Goal: Task Accomplishment & Management: Manage account settings

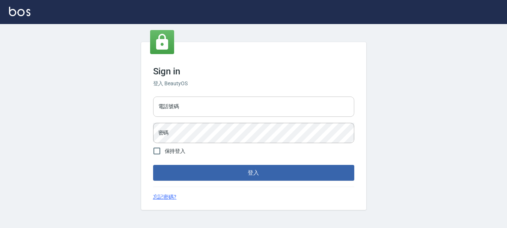
click at [187, 108] on input "電話號碼" at bounding box center [253, 106] width 201 height 20
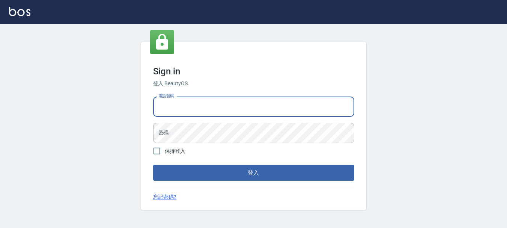
click at [202, 108] on input "電話號碼" at bounding box center [253, 106] width 201 height 20
click at [191, 106] on input "電話號碼" at bounding box center [253, 106] width 201 height 20
type input "0989239739"
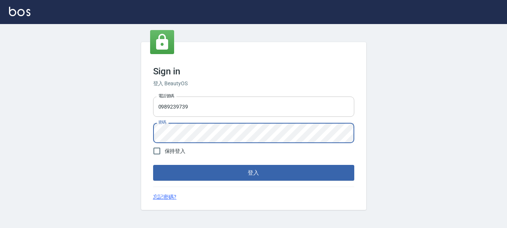
click at [153, 165] on button "登入" at bounding box center [253, 173] width 201 height 16
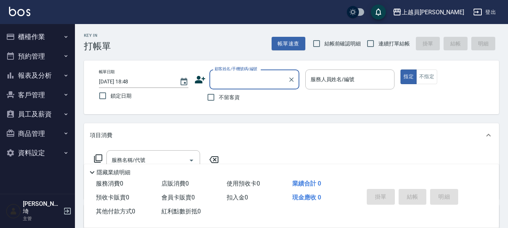
click at [388, 38] on label "連續打單結帳" at bounding box center [386, 44] width 47 height 16
click at [379, 38] on input "連續打單結帳" at bounding box center [371, 44] width 16 height 16
checkbox input "true"
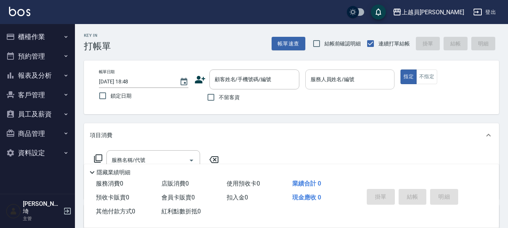
click at [363, 73] on input "服務人員姓名/編號" at bounding box center [350, 79] width 83 height 13
type input "U"
type button "true"
type input "Uni-U"
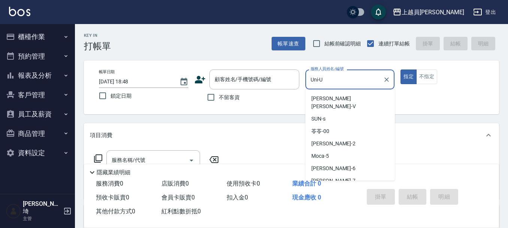
click at [362, 75] on input "Uni-U" at bounding box center [345, 79] width 72 height 13
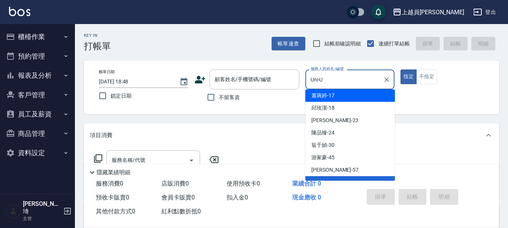
click at [223, 98] on span "不留客資" at bounding box center [229, 97] width 21 height 8
click at [219, 98] on input "不留客資" at bounding box center [211, 97] width 16 height 16
checkbox input "true"
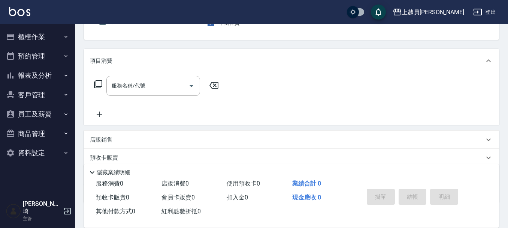
scroll to position [75, 0]
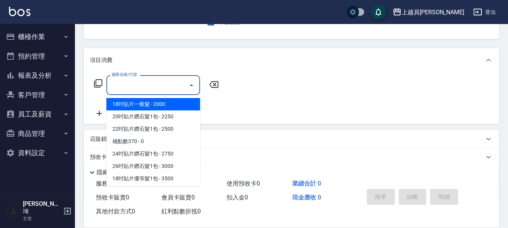
click at [146, 86] on input "服務名稱/代號" at bounding box center [148, 84] width 76 height 13
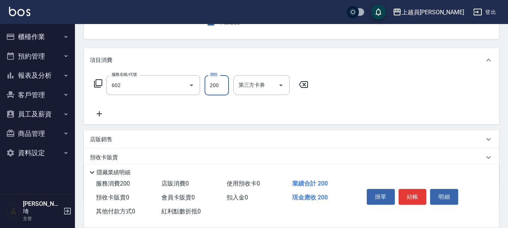
type input "一般洗髮(602)"
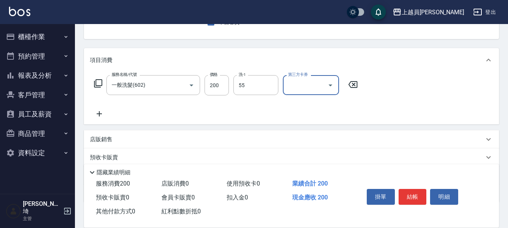
type input "妞妞-55"
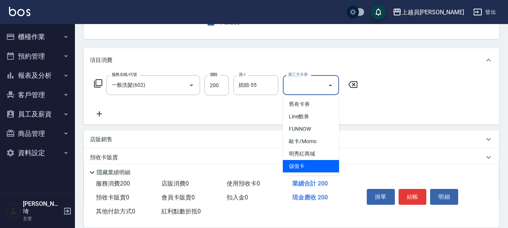
type input "儲值卡"
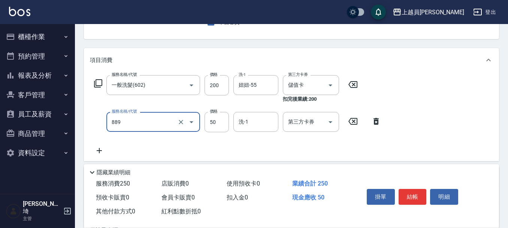
type input "精油(889)"
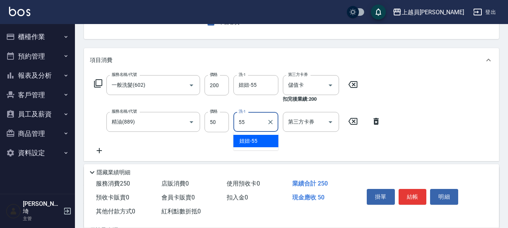
type input "妞妞-55"
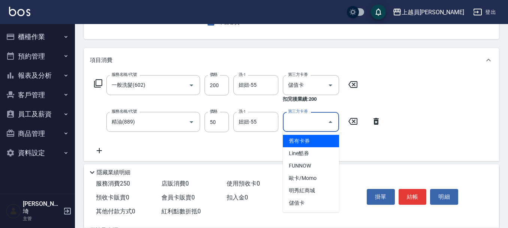
type input "儲值卡"
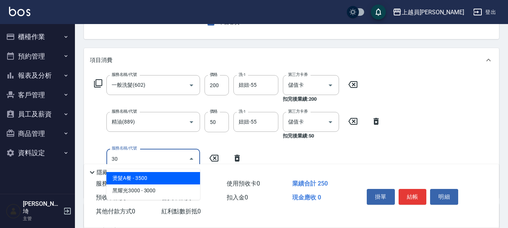
type input "302"
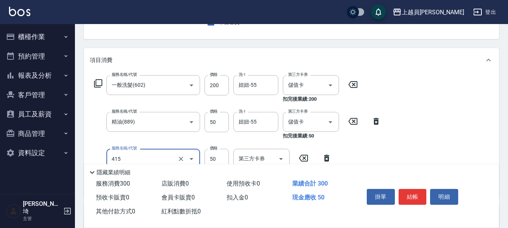
type input "瞬間保養(415)"
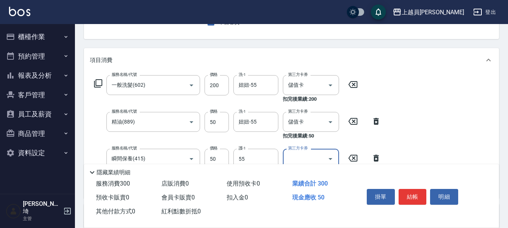
type input "妞妞-55"
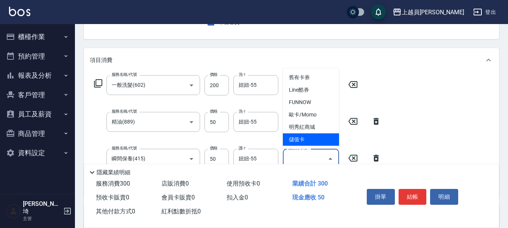
type input "儲值卡"
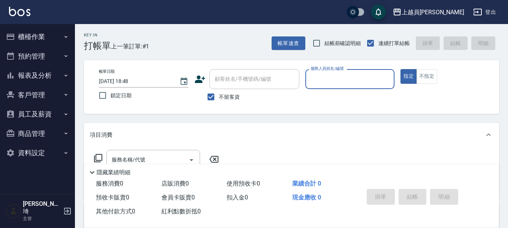
scroll to position [0, 0]
type input "ㄧ"
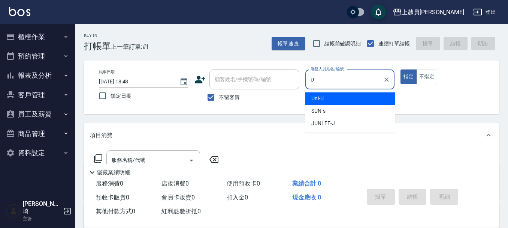
type input "Uni-U"
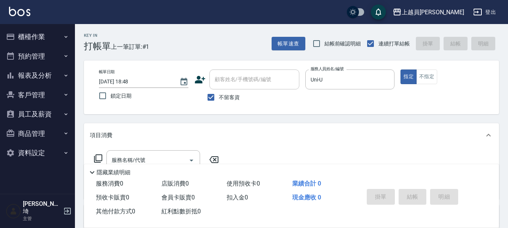
click at [160, 148] on div "服務名稱/代號 服務名稱/代號" at bounding box center [291, 173] width 415 height 52
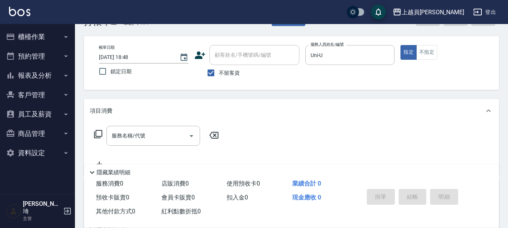
scroll to position [37, 0]
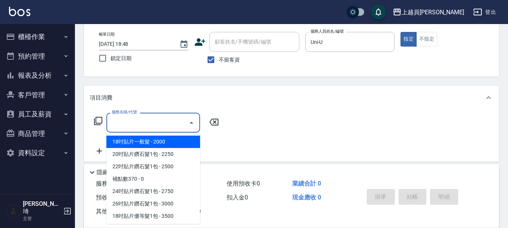
drag, startPoint x: 171, startPoint y: 118, endPoint x: 343, endPoint y: 113, distance: 172.2
click at [171, 117] on input "服務名稱/代號" at bounding box center [148, 122] width 76 height 13
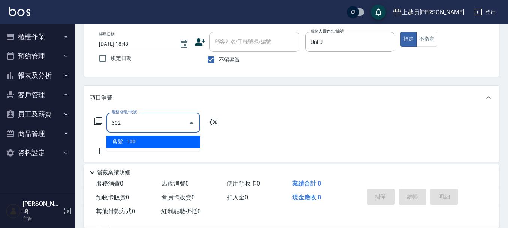
type input "剪髮(302)"
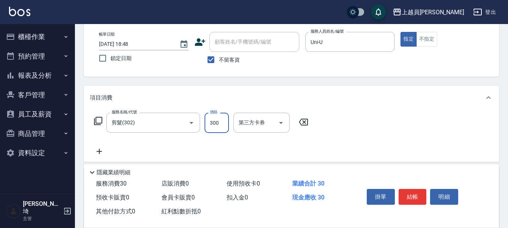
type input "300"
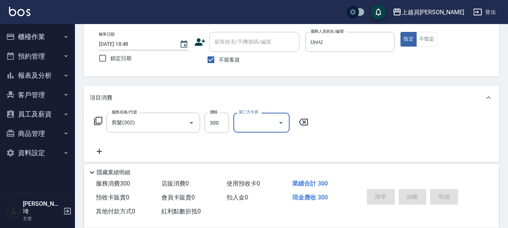
type input "2025/10/08 18:49"
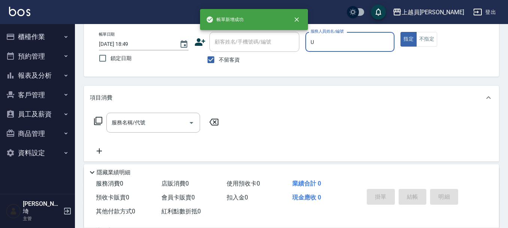
type input "Uni-U"
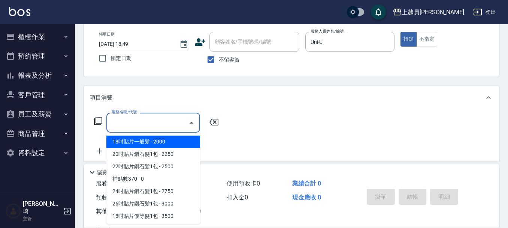
click at [168, 120] on input "服務名稱/代號" at bounding box center [148, 122] width 76 height 13
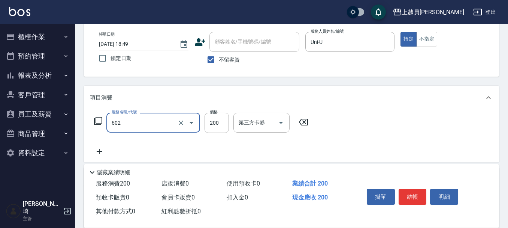
type input "一般洗髮(602)"
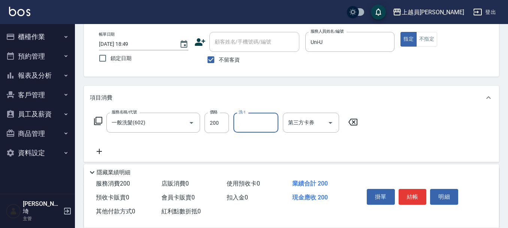
type input "6"
type input "黃泓瑜-16"
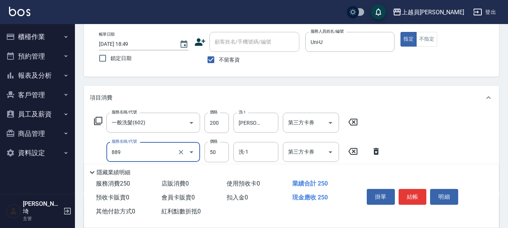
type input "精油(889)"
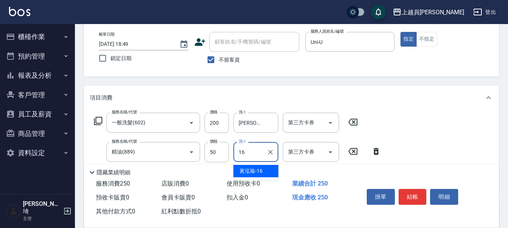
type input "黃泓瑜-16"
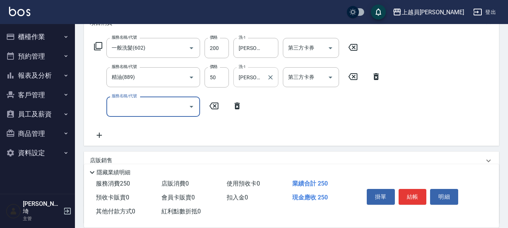
scroll to position [112, 0]
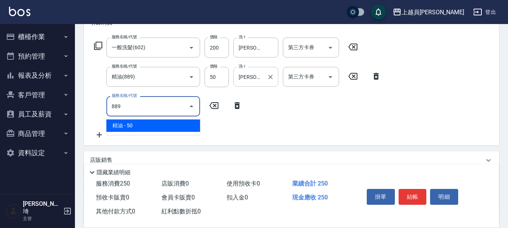
type input "精油(889)"
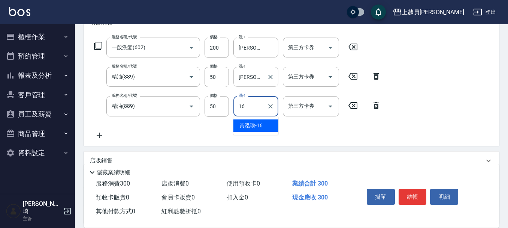
type input "黃泓瑜-16"
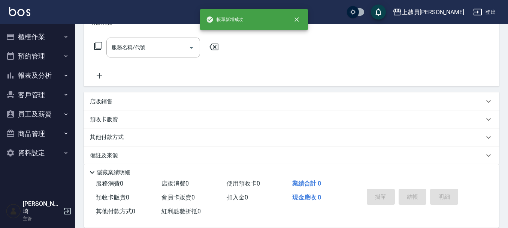
scroll to position [0, 0]
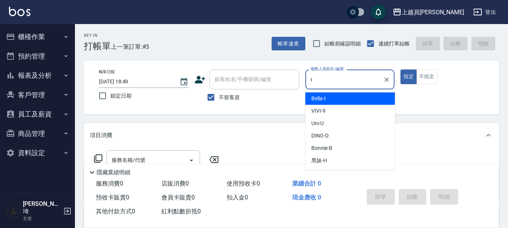
type input "Bella-I"
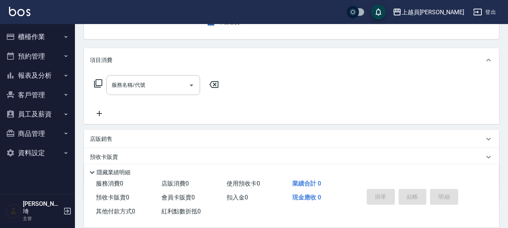
click at [169, 72] on div "項目消費" at bounding box center [291, 60] width 415 height 24
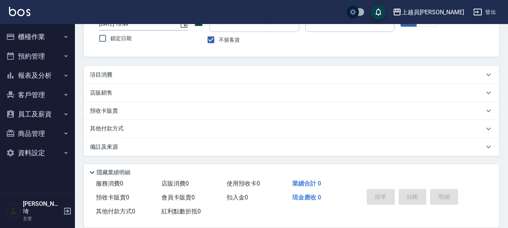
scroll to position [57, 0]
click at [163, 71] on div "項目消費" at bounding box center [287, 75] width 394 height 8
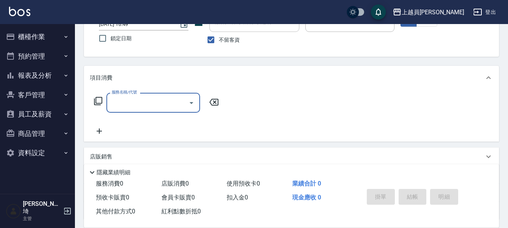
scroll to position [0, 0]
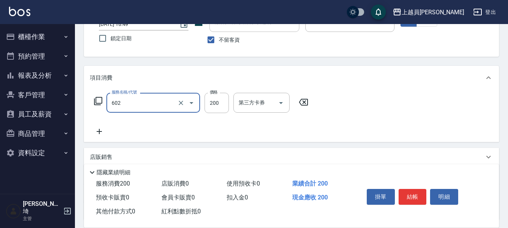
type input "一般洗髮(602)"
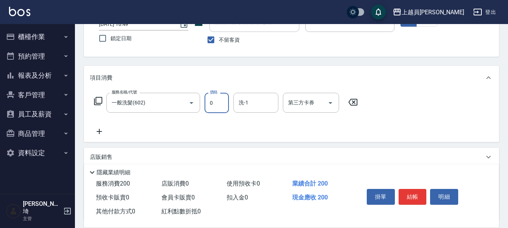
type input "0"
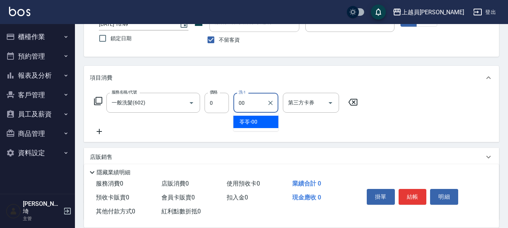
type input "苓苓-00"
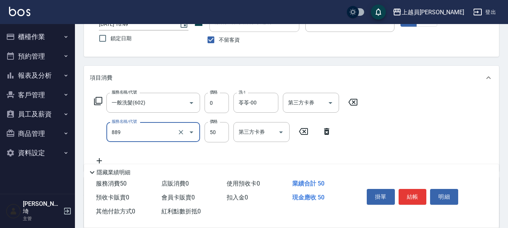
type input "精油(889)"
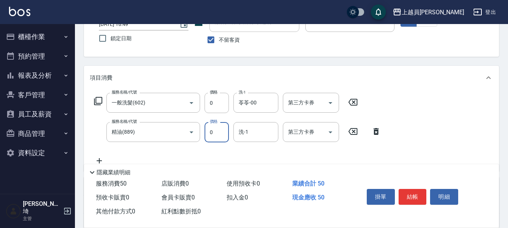
type input "0"
type input "苓苓-00"
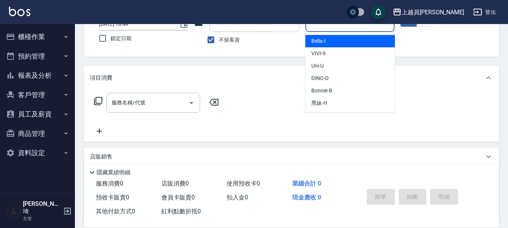
type input "Bella-I"
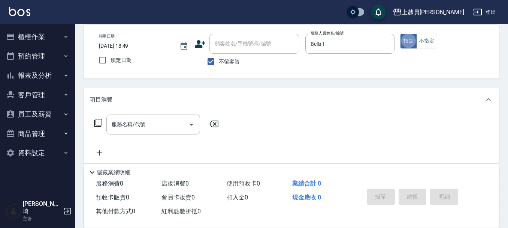
scroll to position [37, 0]
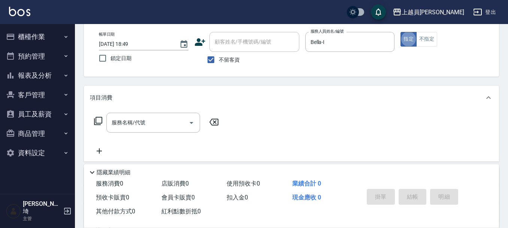
drag, startPoint x: 161, startPoint y: 130, endPoint x: 291, endPoint y: 108, distance: 132.4
click at [162, 128] on div "服務名稱/代號" at bounding box center [153, 122] width 94 height 20
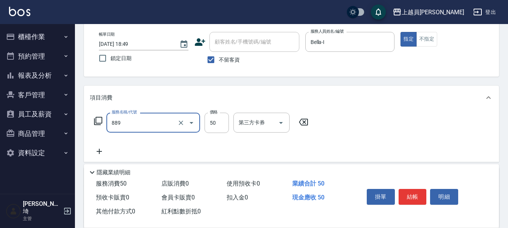
type input "精油(889)"
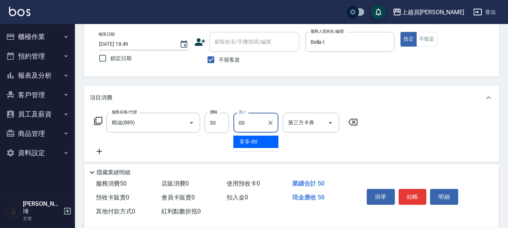
type input "苓苓-00"
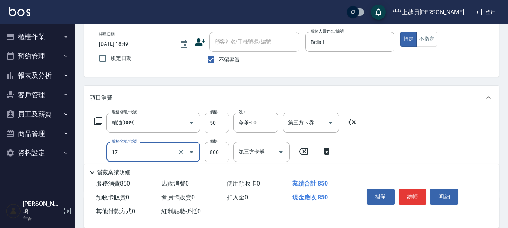
type input "染髮(17)"
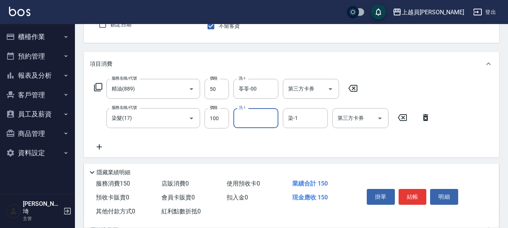
scroll to position [112, 0]
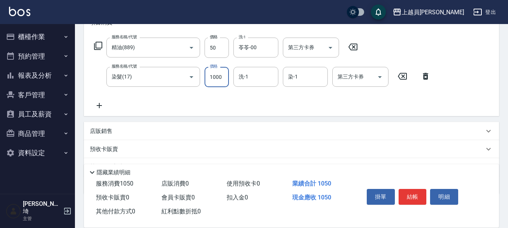
type input "1000"
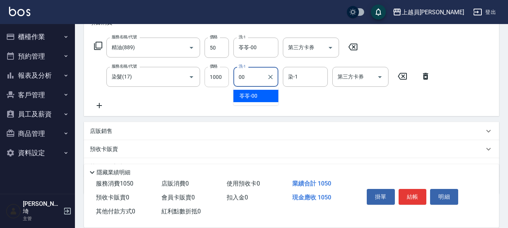
type input "苓苓-00"
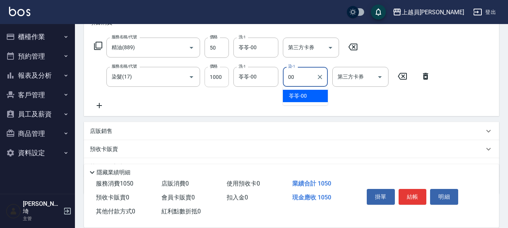
type input "苓苓-00"
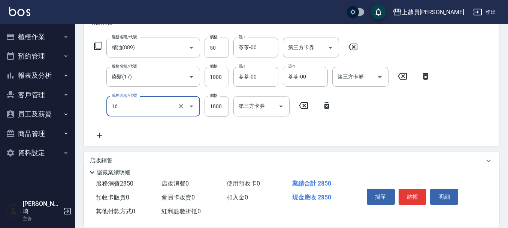
type input "鏡面護髮(16)"
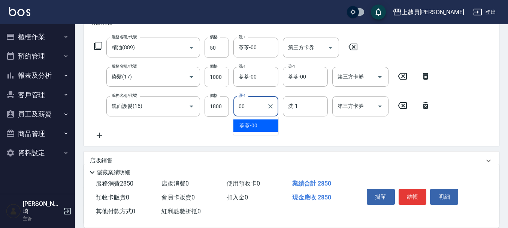
type input "苓苓-00"
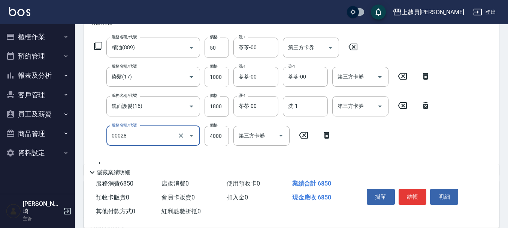
type input "槍式重整(00028)"
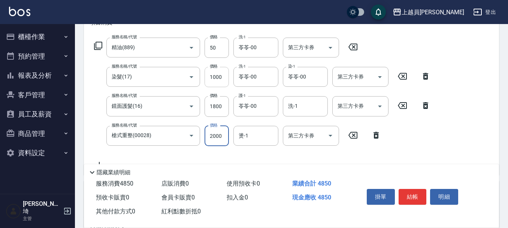
type input "2000"
type input "江京瑾-P"
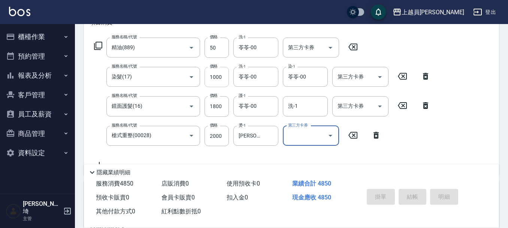
type input "2025/10/08 18:50"
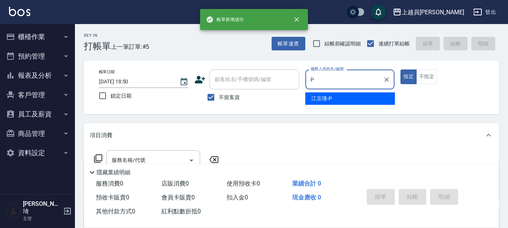
type input "江京瑾-P"
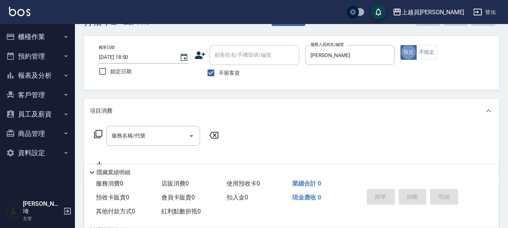
scroll to position [37, 0]
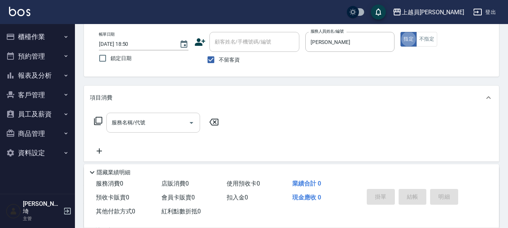
click at [149, 123] on input "服務名稱/代號" at bounding box center [148, 122] width 76 height 13
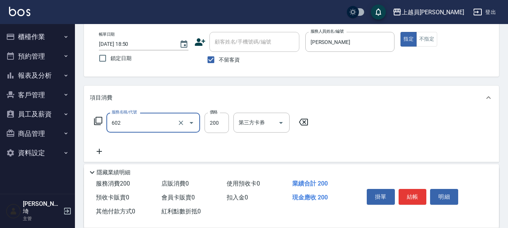
type input "一般洗髮(602)"
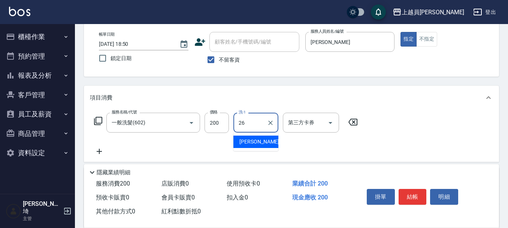
type input "胡芷綾-26"
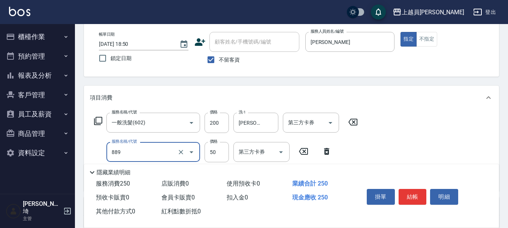
type input "精油(889)"
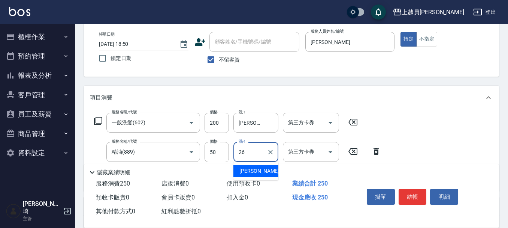
type input "胡芷綾-26"
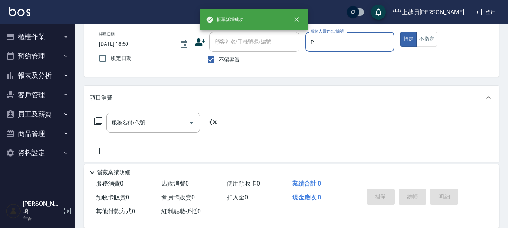
type input "江京瑾-P"
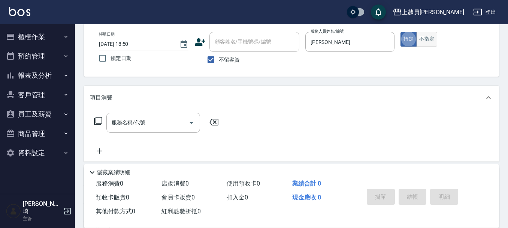
click at [430, 44] on button "不指定" at bounding box center [427, 39] width 21 height 15
drag, startPoint x: 155, startPoint y: 132, endPoint x: 484, endPoint y: 97, distance: 330.7
click at [156, 131] on div "服務名稱/代號" at bounding box center [153, 122] width 94 height 20
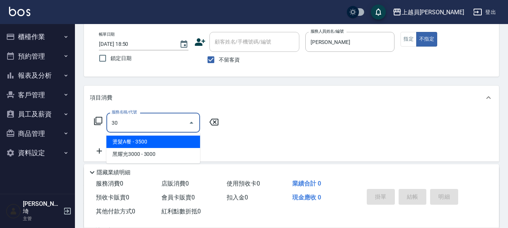
type input "3"
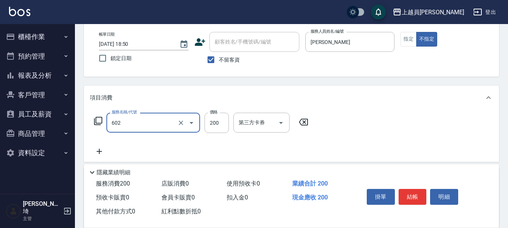
type input "一般洗髮(602)"
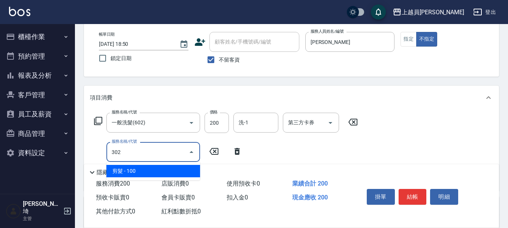
type input "剪髮(302)"
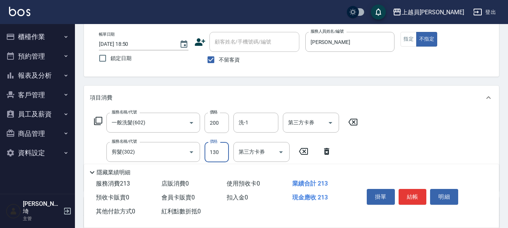
type input "130"
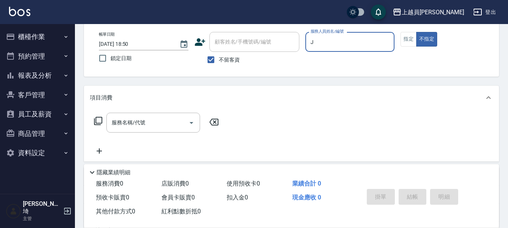
type input "JUNLEE-J"
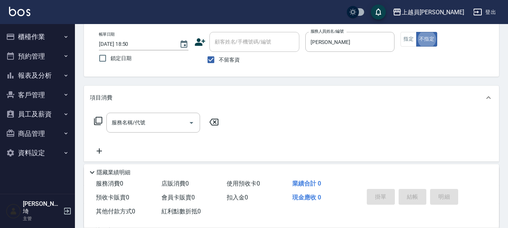
type button "false"
click at [398, 46] on div "帳單日期 2025/10/08 18:50 鎖定日期 顧客姓名/手機號碼/編號 顧客姓名/手機號碼/編號 不留客資 服務人員姓名/編號 JUNLEE-J 服務…" at bounding box center [291, 50] width 397 height 36
click at [405, 42] on button "指定" at bounding box center [409, 39] width 16 height 15
click at [178, 113] on div "服務名稱/代號" at bounding box center [153, 122] width 94 height 20
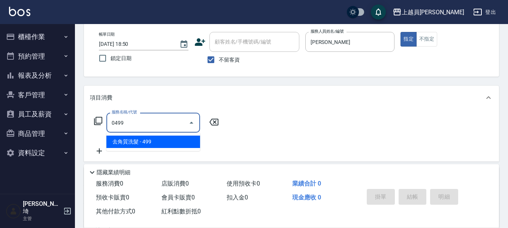
type input "去角質洗髮(0499)"
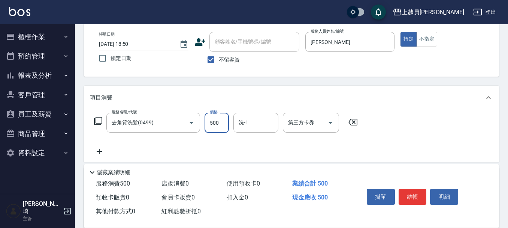
type input "500"
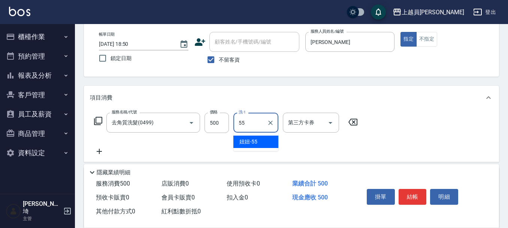
type input "妞妞-55"
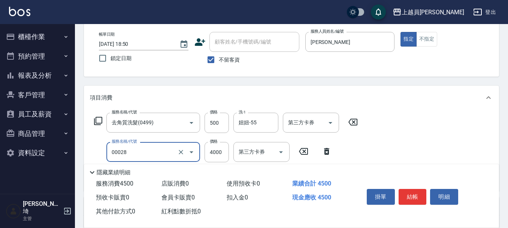
type input "槍式重整(00028)"
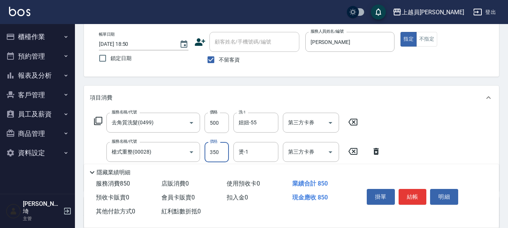
type input "3500"
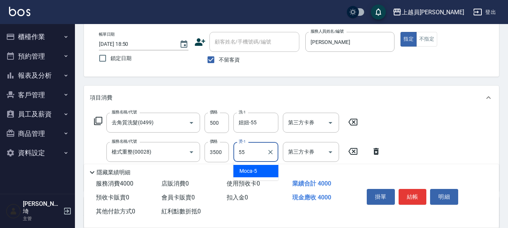
type input "妞妞-55"
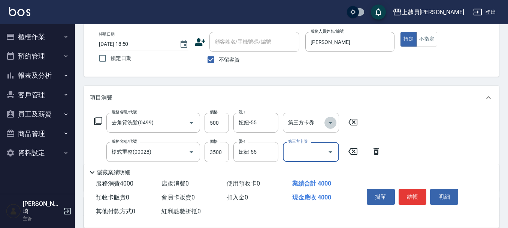
click at [336, 123] on button "Open" at bounding box center [331, 123] width 12 height 12
click at [288, 213] on div "服務消費 4000 店販消費 0 使用預收卡 0 業績合計 4000 預收卡販賣 0 會員卡販賣 0 扣入金 0 現金應收 4000 其他付款方式 0 紅利點…" at bounding box center [219, 198] width 271 height 42
click at [333, 120] on icon "Open" at bounding box center [330, 122] width 9 height 9
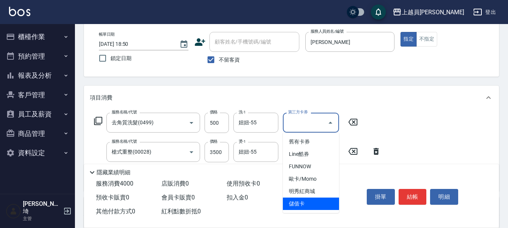
drag, startPoint x: 308, startPoint y: 199, endPoint x: 346, endPoint y: 200, distance: 38.3
click at [308, 199] on span "儲值卡" at bounding box center [311, 203] width 56 height 12
type input "儲值卡"
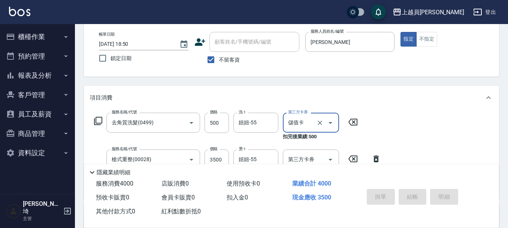
type input "2025/10/08 18:51"
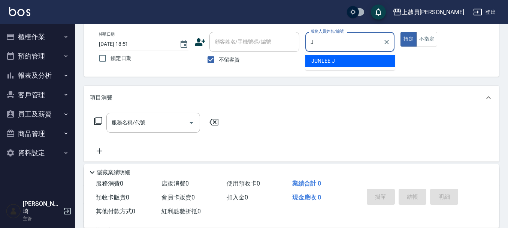
type input "JUNLEE-J"
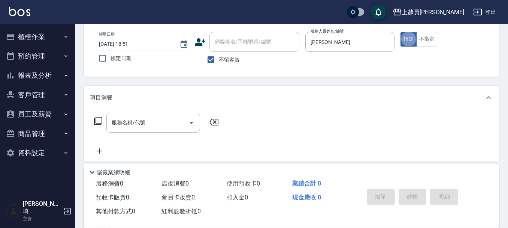
click at [141, 119] on input "服務名稱/代號" at bounding box center [148, 122] width 76 height 13
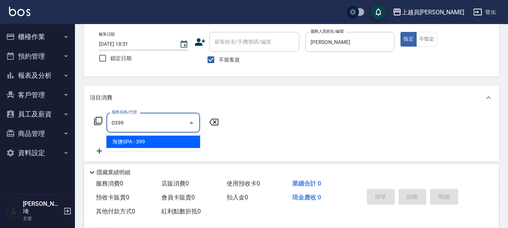
type input "海鹽SPA(0399)"
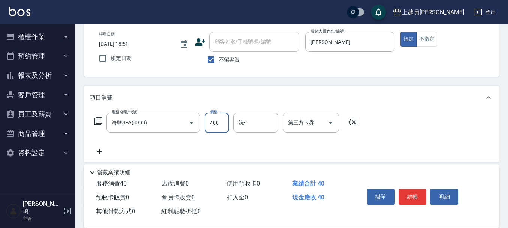
type input "400"
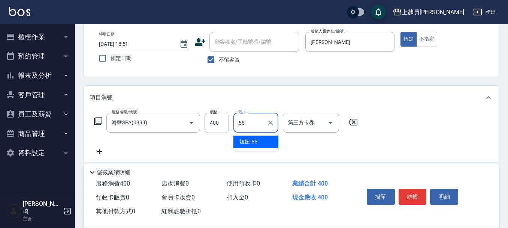
type input "妞妞-55"
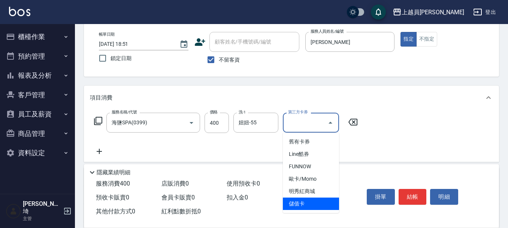
type input "儲值卡"
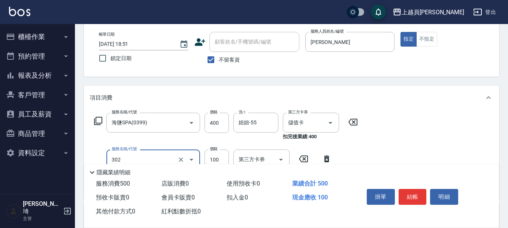
type input "剪髮(302)"
type input "200"
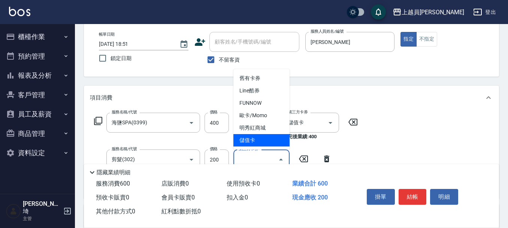
type input "儲值卡"
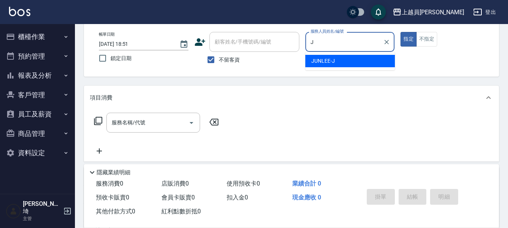
type input "JUNLEE-J"
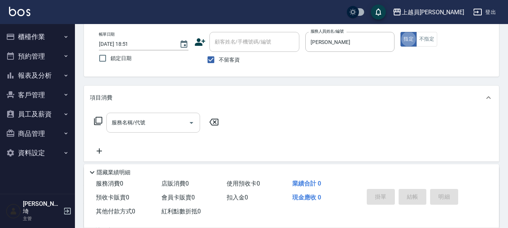
click at [160, 131] on div "服務名稱/代號" at bounding box center [153, 122] width 94 height 20
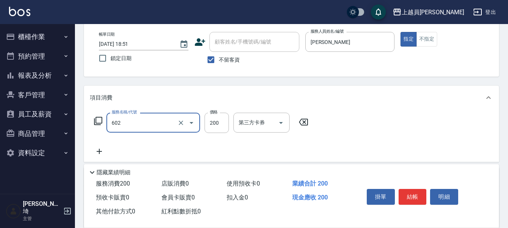
type input "一般洗髮(602)"
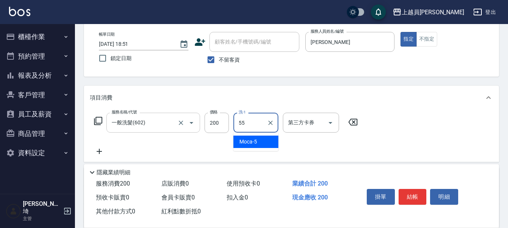
type input "妞妞-55"
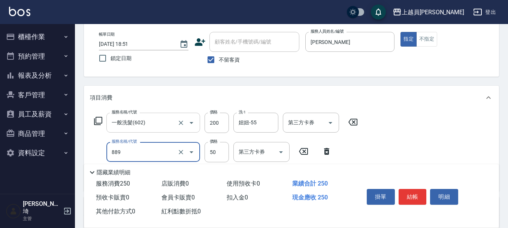
type input "精油(889)"
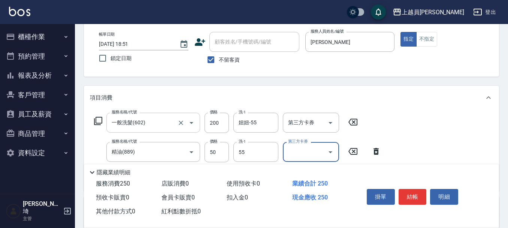
type input "妞妞-55"
type input "剪髮(302)"
type input "250"
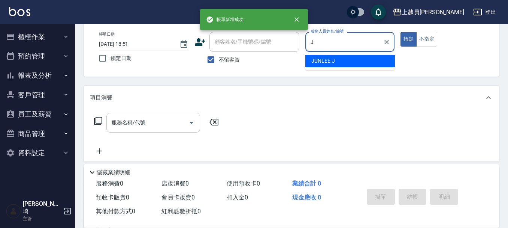
type input "JUNLEE-J"
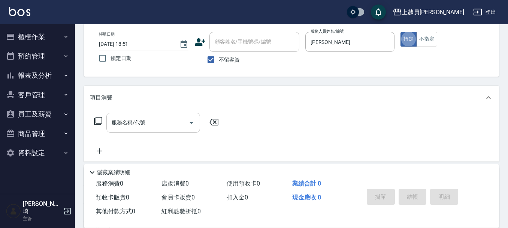
click at [138, 130] on div "服務名稱/代號" at bounding box center [153, 122] width 94 height 20
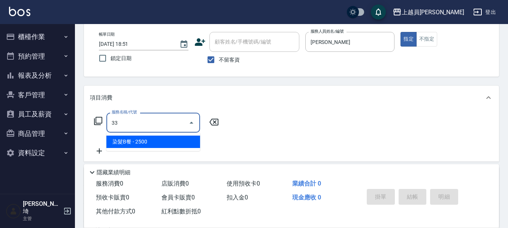
type input "染髮B餐(33)"
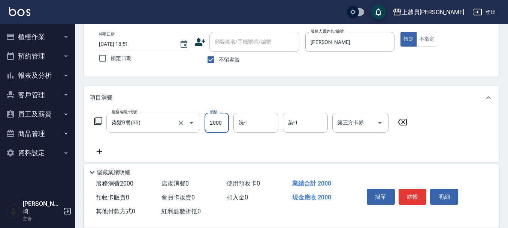
type input "2000"
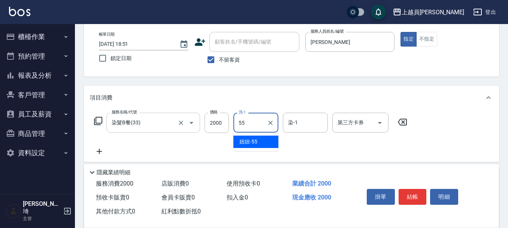
type input "妞妞-55"
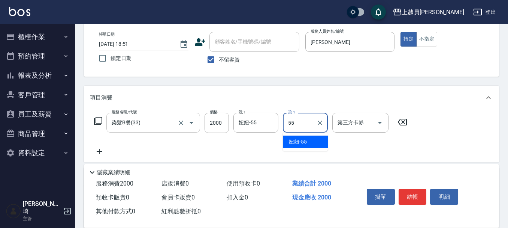
type input "妞妞-55"
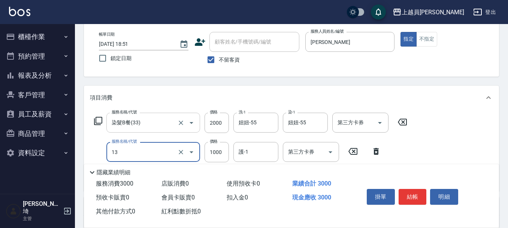
type input "酵素護髮(13)"
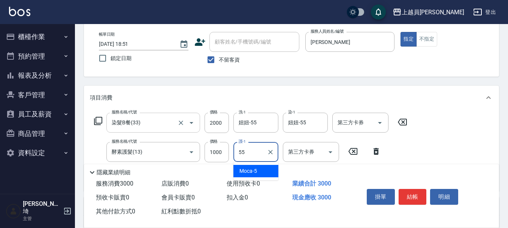
type input "妞妞-55"
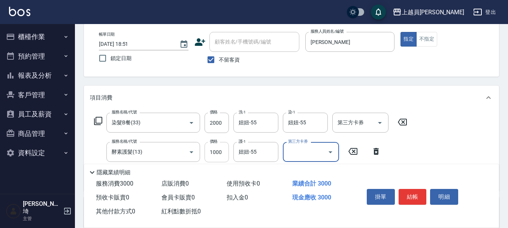
click at [219, 148] on input "1000" at bounding box center [217, 152] width 24 height 20
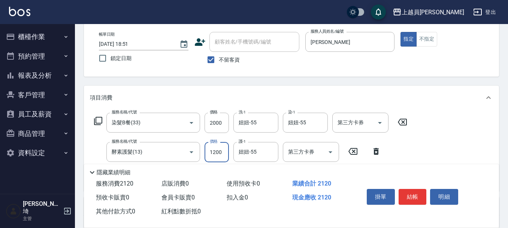
type input "1200"
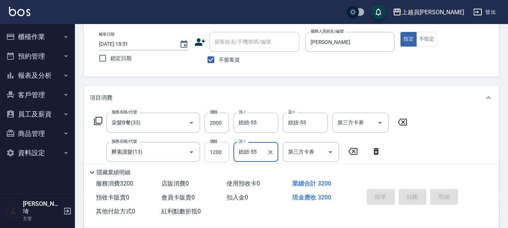
type input "2025/10/08 18:52"
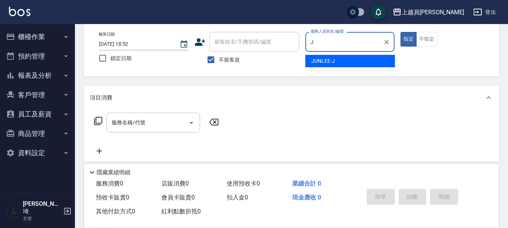
type input "JUNLEE-J"
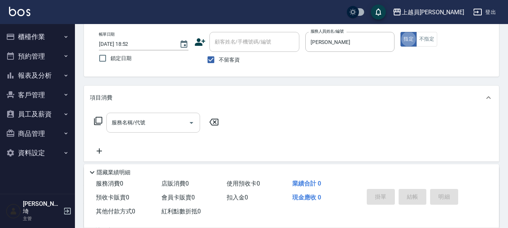
click at [155, 124] on input "服務名稱/代號" at bounding box center [148, 122] width 76 height 13
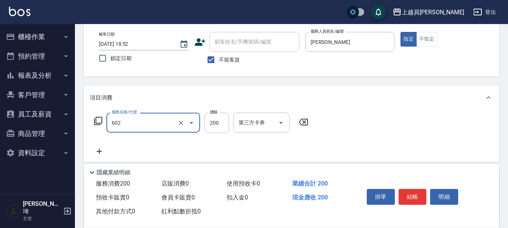
type input "一般洗髮(602)"
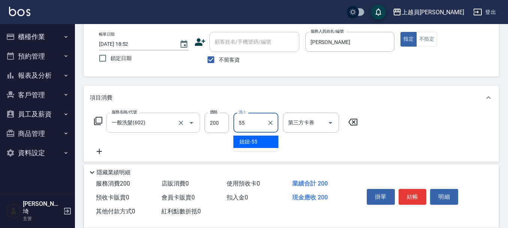
type input "妞妞-55"
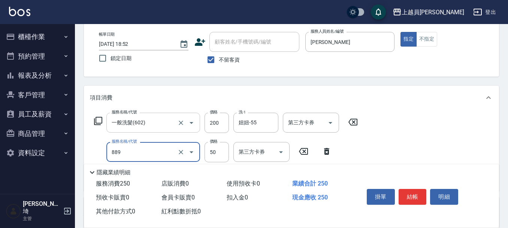
type input "精油(889)"
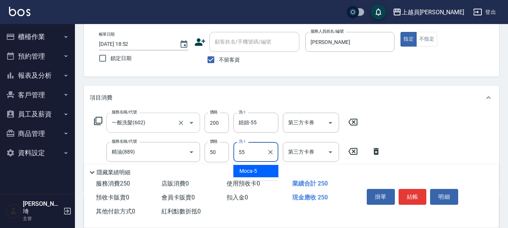
type input "妞妞-55"
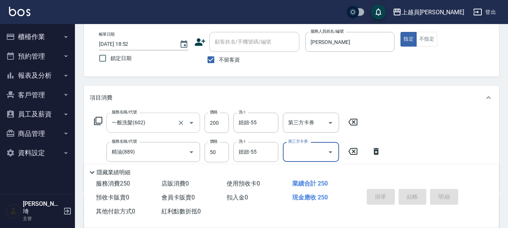
type input "2025/10/08 19:55"
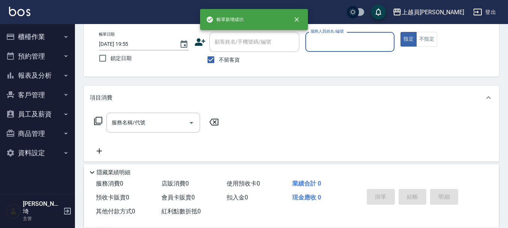
scroll to position [0, 0]
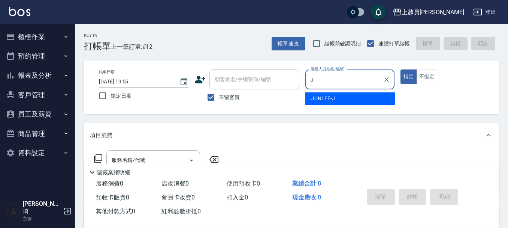
type input "JUNLEE-J"
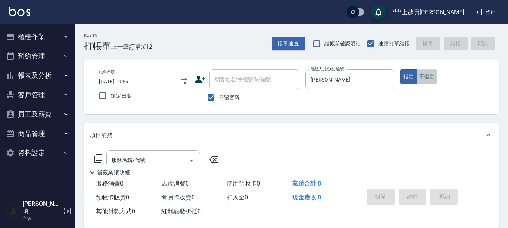
click at [433, 81] on button "不指定" at bounding box center [427, 76] width 21 height 15
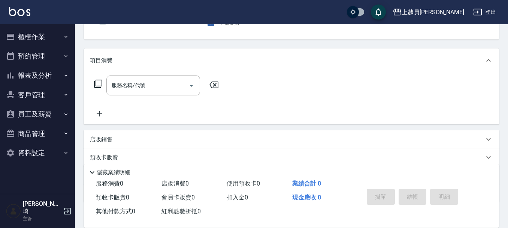
scroll to position [75, 0]
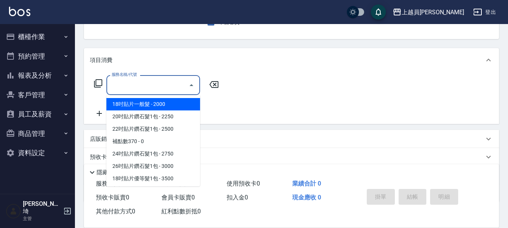
click at [154, 90] on input "服務名稱/代號" at bounding box center [148, 84] width 76 height 13
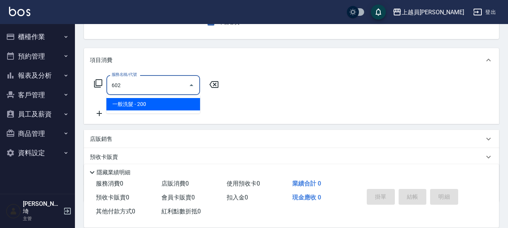
type input "一般洗髮(602)"
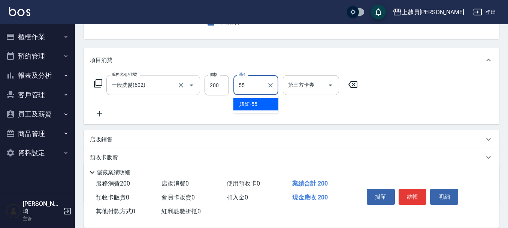
type input "妞妞-55"
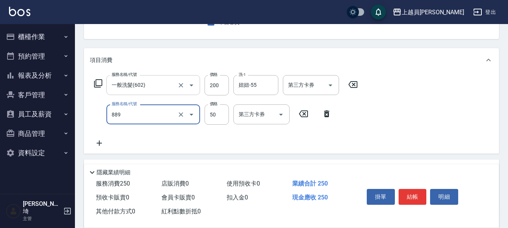
type input "精油(889)"
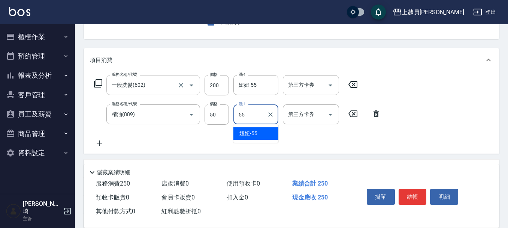
type input "妞妞-55"
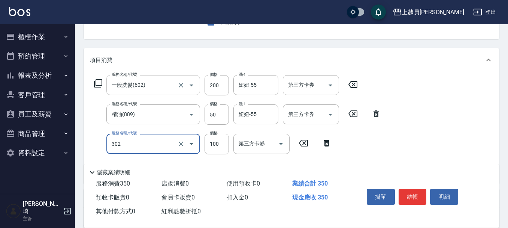
type input "剪髮(302)"
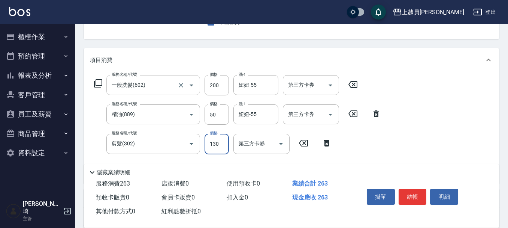
type input "130"
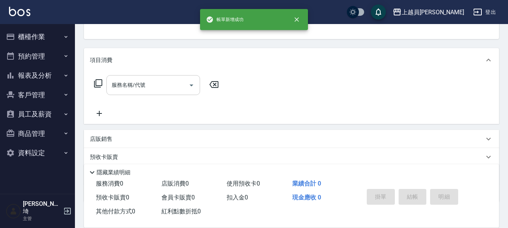
scroll to position [73, 0]
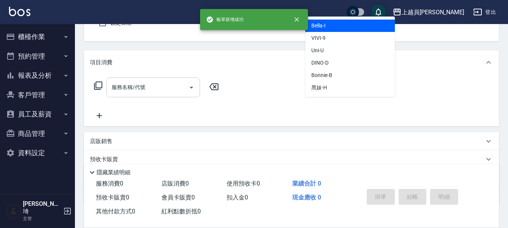
type input "Bella-I"
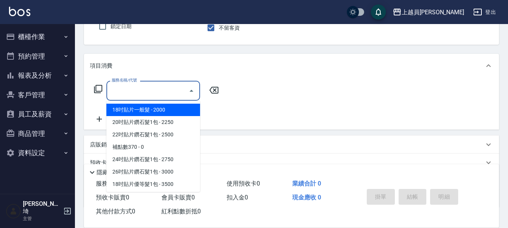
click at [160, 90] on input "服務名稱/代號" at bounding box center [148, 90] width 76 height 13
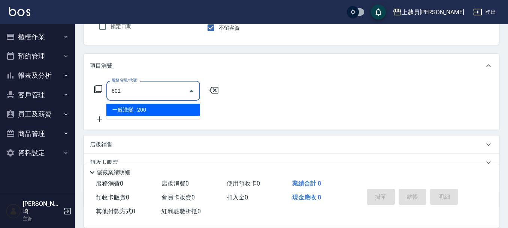
type input "一般洗髮(602)"
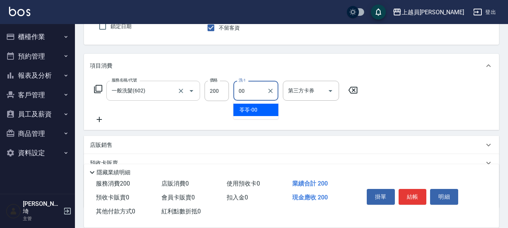
type input "苓苓-00"
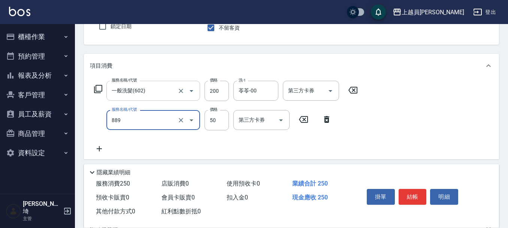
type input "精油(889)"
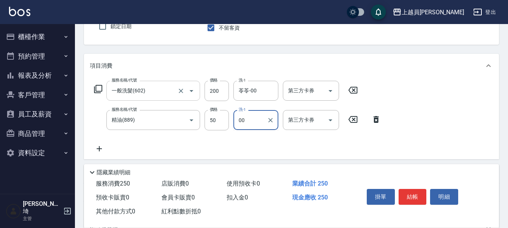
type input "苓苓-00"
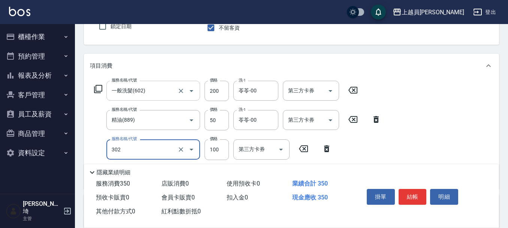
type input "剪髮(302)"
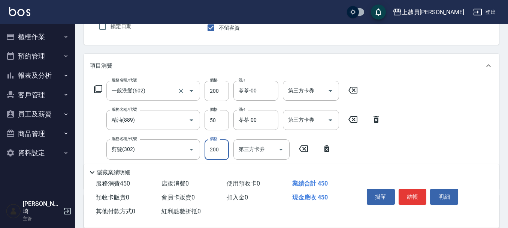
type input "200"
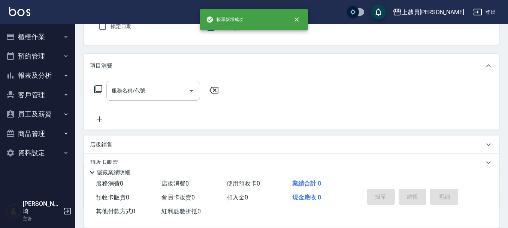
click at [417, 0] on button "不指定" at bounding box center [427, 7] width 21 height 15
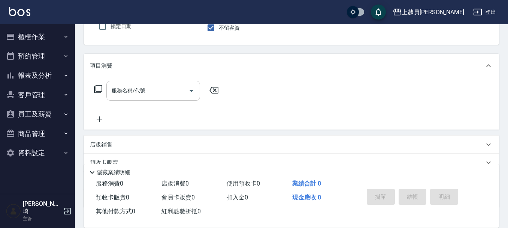
scroll to position [32, 0]
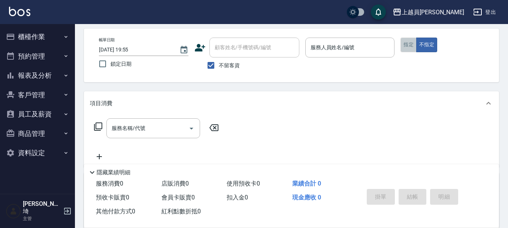
click at [409, 40] on button "指定" at bounding box center [409, 44] width 16 height 15
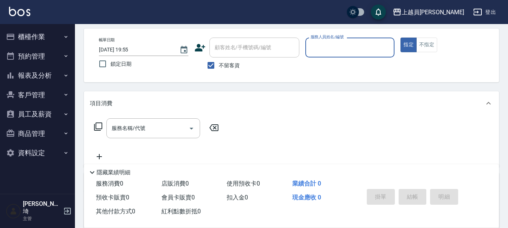
click at [303, 55] on div "帳單日期 2025/10/08 19:55 鎖定日期 顧客姓名/手機號碼/編號 顧客姓名/手機號碼/編號 不留客資 服務人員姓名/編號 服務人員姓名/編號 指…" at bounding box center [291, 55] width 397 height 36
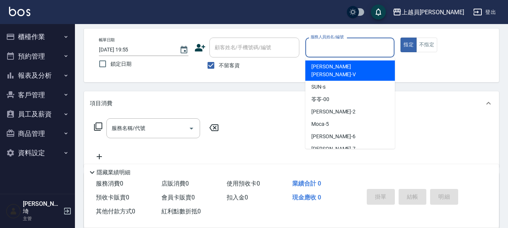
click at [322, 43] on input "服務人員姓名/編號" at bounding box center [350, 47] width 83 height 13
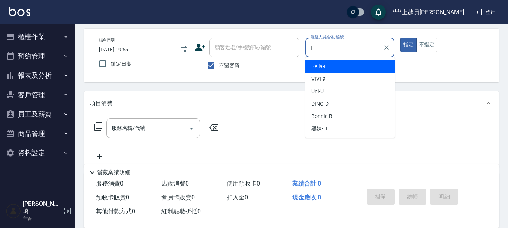
type input "Bella-I"
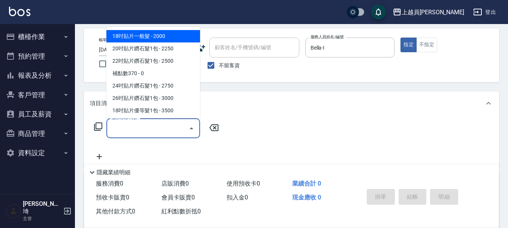
click at [159, 126] on input "服務名稱/代號" at bounding box center [148, 127] width 76 height 13
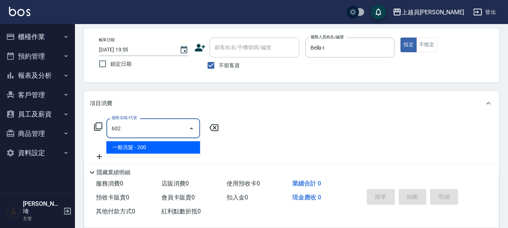
type input "一般洗髮(602)"
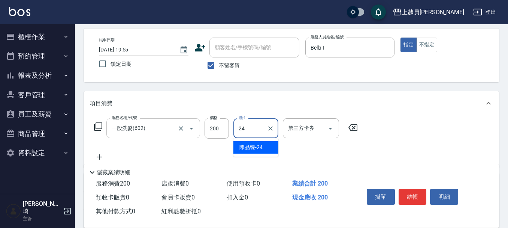
type input "陳品臻-24"
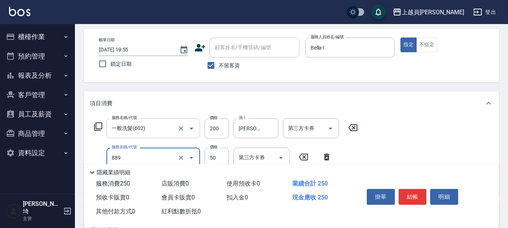
type input "精油(889)"
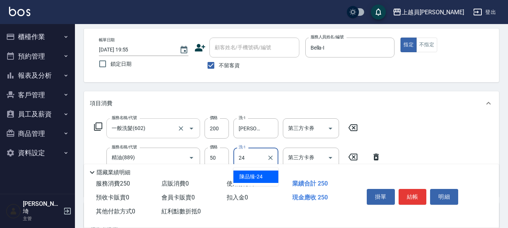
type input "陳品臻-24"
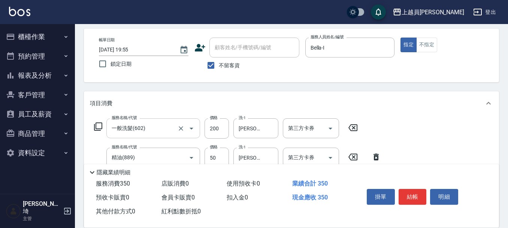
type input "剪髮(302)"
type input "200"
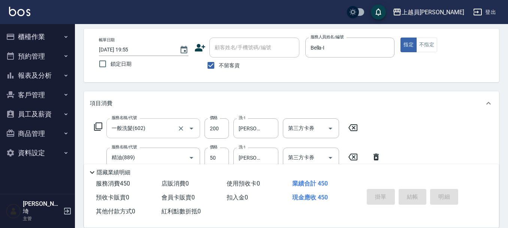
type input "2025/10/08 19:56"
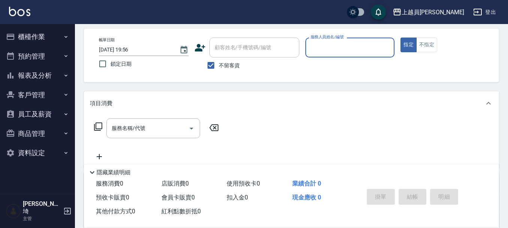
click at [36, 31] on button "櫃檯作業" at bounding box center [37, 36] width 69 height 19
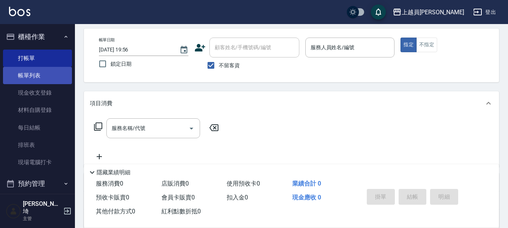
click at [42, 79] on link "帳單列表" at bounding box center [37, 75] width 69 height 17
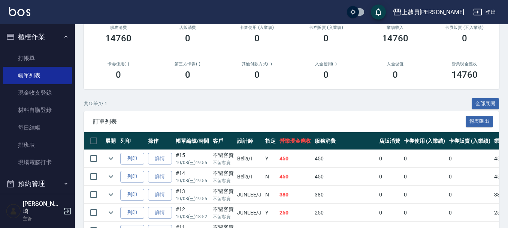
scroll to position [112, 0]
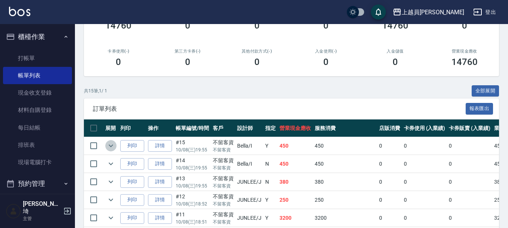
click at [108, 142] on icon "expand row" at bounding box center [110, 145] width 9 height 9
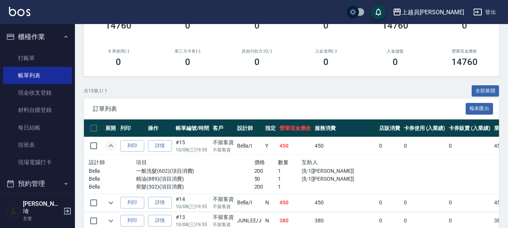
click at [108, 142] on icon "expand row" at bounding box center [110, 145] width 9 height 9
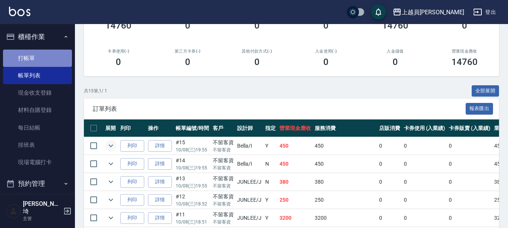
click at [61, 57] on link "打帳單" at bounding box center [37, 57] width 69 height 17
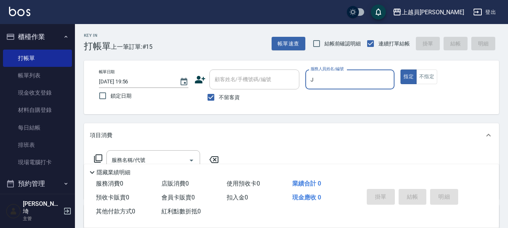
type input "JUNLEE-J"
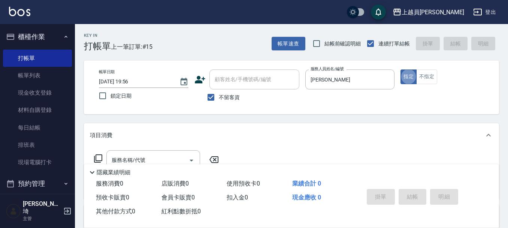
type button "true"
click at [147, 151] on div "服務名稱/代號" at bounding box center [153, 160] width 94 height 20
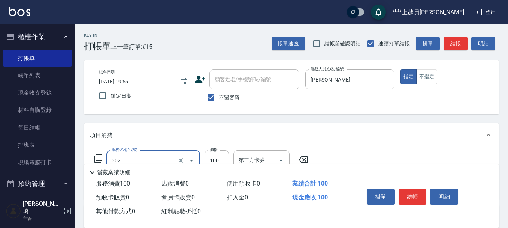
type input "剪髮(302)"
type input "300"
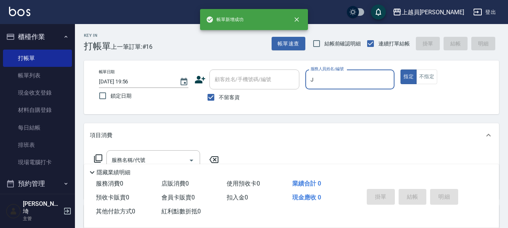
type input "JUNLEE-J"
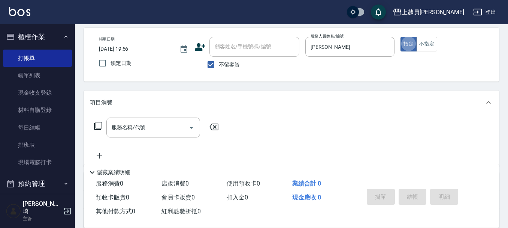
scroll to position [75, 0]
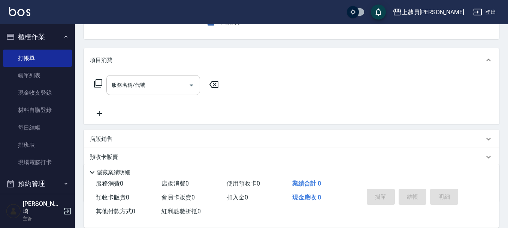
click at [186, 75] on div at bounding box center [191, 85] width 11 height 20
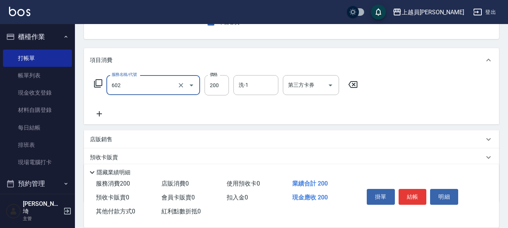
type input "一般洗髮(602)"
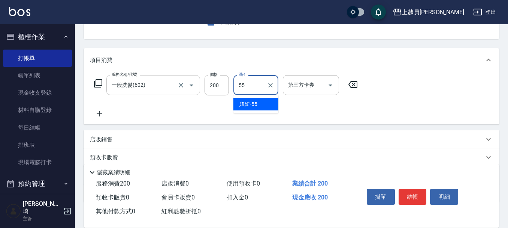
type input "妞妞-55"
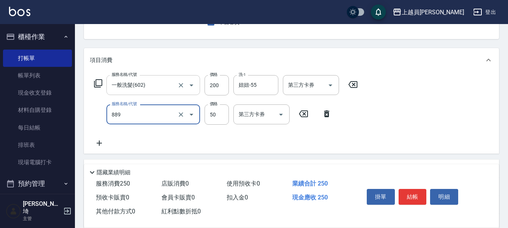
type input "精油(889)"
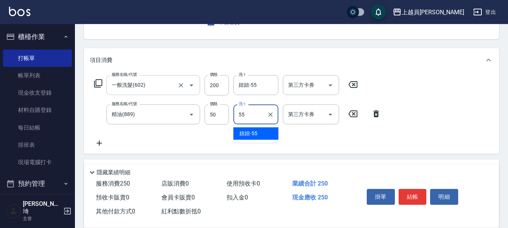
type input "妞妞-55"
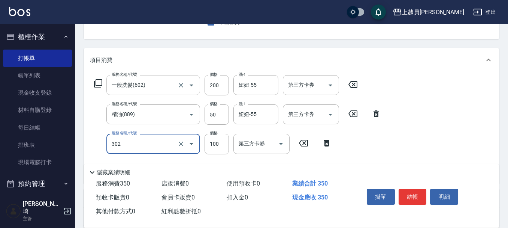
type input "剪髮(302)"
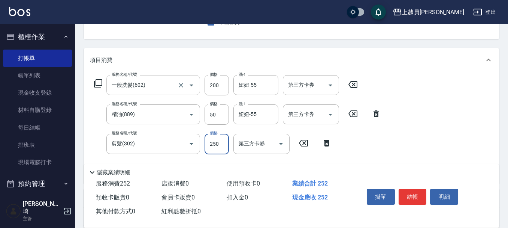
type input "250"
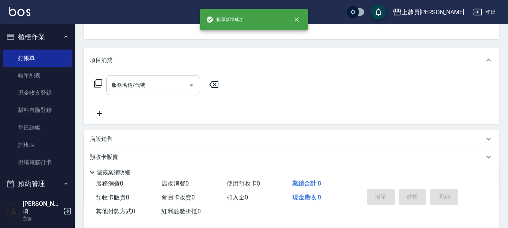
scroll to position [73, 0]
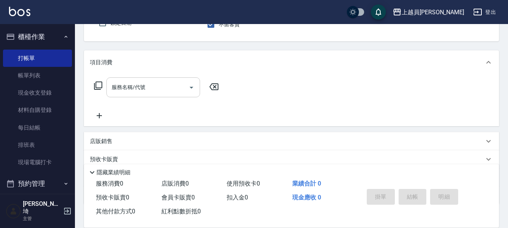
type input "JUNLEE-J"
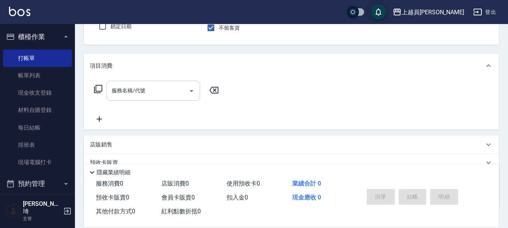
click at [166, 88] on input "服務名稱/代號" at bounding box center [148, 90] width 76 height 13
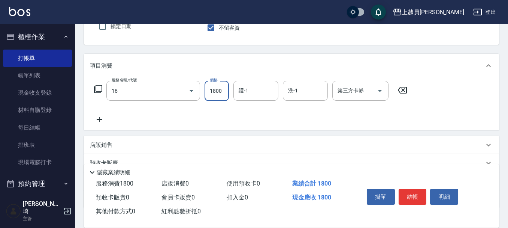
type input "鏡面護髮(16)"
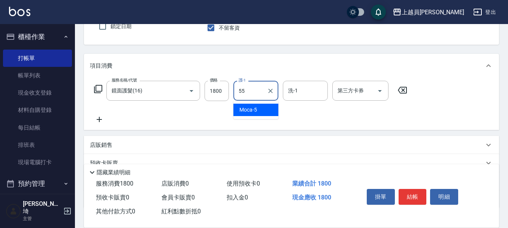
type input "妞妞-55"
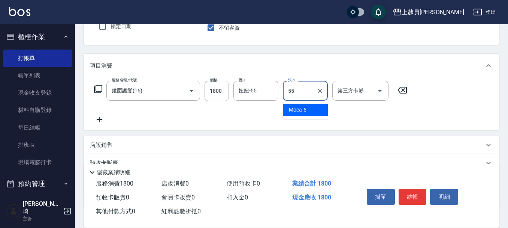
type input "妞妞-55"
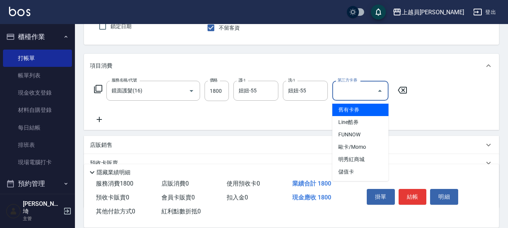
type input "儲值卡"
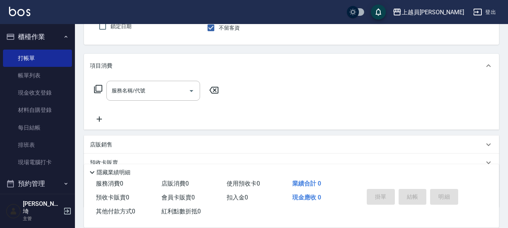
drag, startPoint x: 193, startPoint y: 51, endPoint x: 429, endPoint y: 172, distance: 265.0
click at [429, 172] on div "隱藏業績明細" at bounding box center [294, 172] width 412 height 9
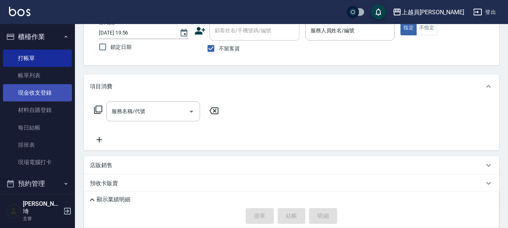
scroll to position [32, 0]
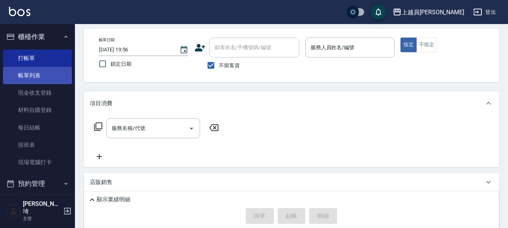
click at [39, 78] on link "帳單列表" at bounding box center [37, 75] width 69 height 17
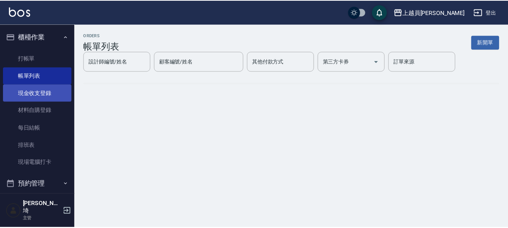
scroll to position [98, 0]
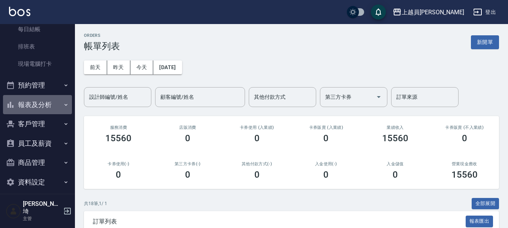
click at [39, 101] on button "報表及分析" at bounding box center [37, 104] width 69 height 19
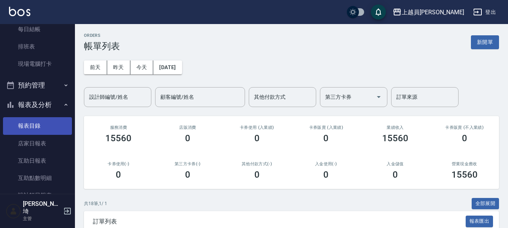
click at [41, 130] on link "報表目錄" at bounding box center [37, 125] width 69 height 17
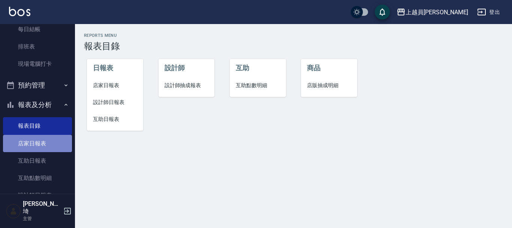
click at [43, 138] on link "店家日報表" at bounding box center [37, 143] width 69 height 17
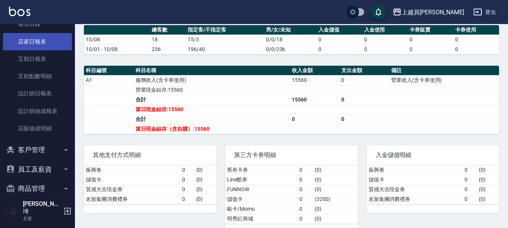
scroll to position [226, 0]
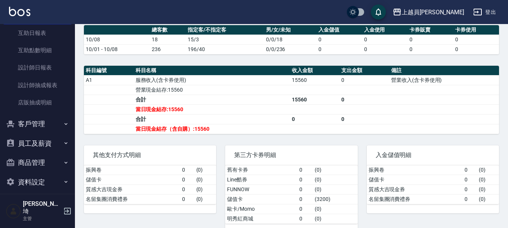
click at [49, 139] on button "員工及薪資" at bounding box center [37, 142] width 69 height 19
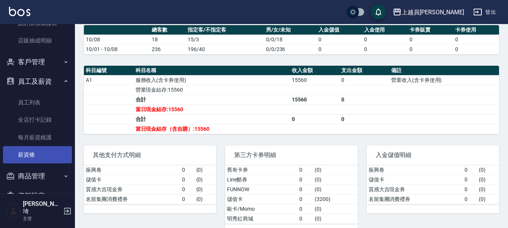
scroll to position [301, 0]
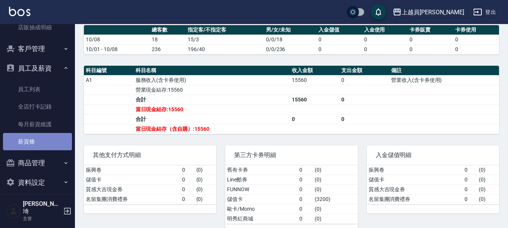
click at [48, 136] on link "薪資條" at bounding box center [37, 141] width 69 height 17
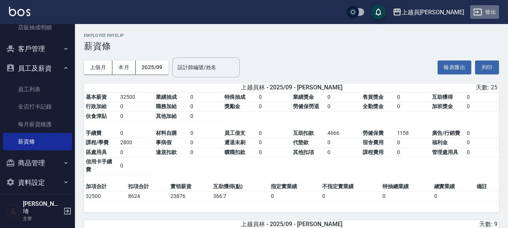
click at [489, 15] on button "登出" at bounding box center [485, 12] width 29 height 14
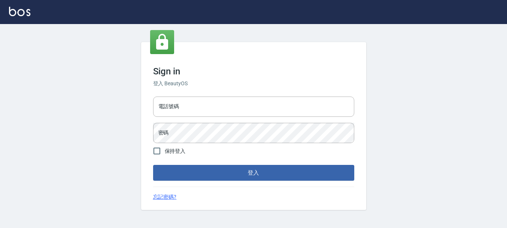
click at [214, 89] on div "Sign in 登入 BeautyOS 電話號碼 電話號碼 密碼 密碼 保持登入 登入 忘記密碼?" at bounding box center [253, 126] width 225 height 168
click at [214, 101] on input "電話號碼" at bounding box center [253, 106] width 201 height 20
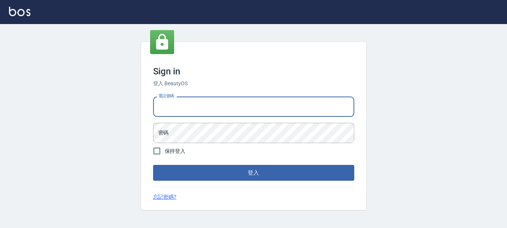
type input "0985335300"
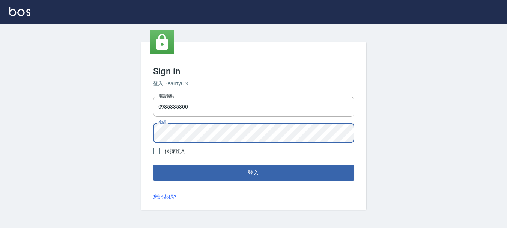
click at [153, 165] on button "登入" at bounding box center [253, 173] width 201 height 16
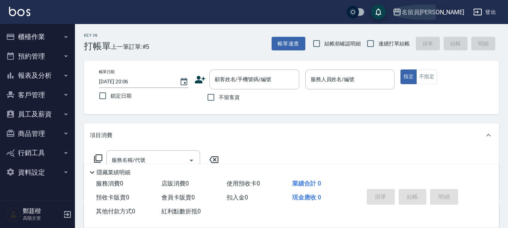
click at [437, 10] on div "名留員林中正" at bounding box center [433, 11] width 63 height 9
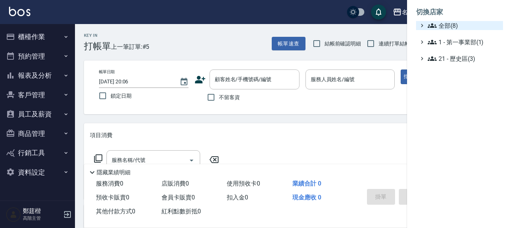
click at [458, 23] on span "全部(8)" at bounding box center [464, 25] width 72 height 9
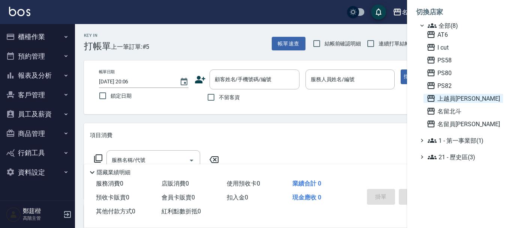
click at [450, 95] on span "上越員[PERSON_NAME]" at bounding box center [463, 98] width 73 height 9
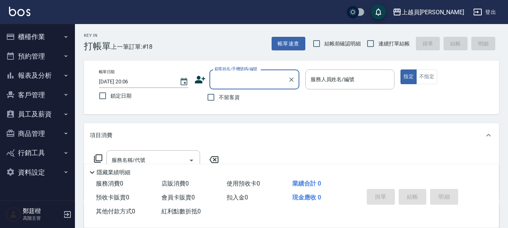
scroll to position [37, 0]
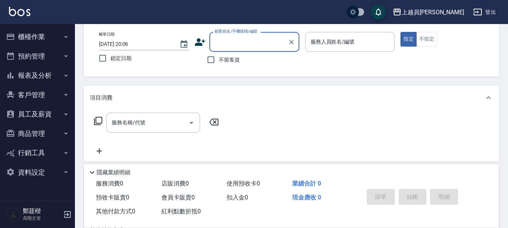
click at [37, 117] on button "員工及薪資" at bounding box center [37, 113] width 69 height 19
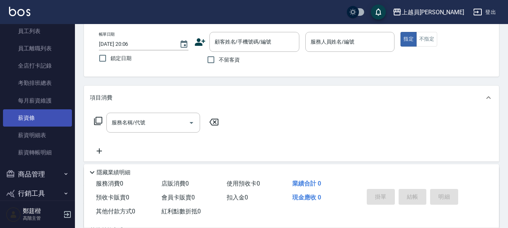
scroll to position [112, 0]
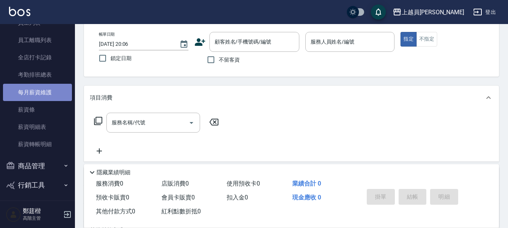
click at [54, 88] on link "每月薪資維護" at bounding box center [37, 92] width 69 height 17
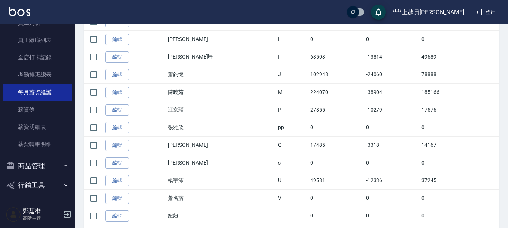
scroll to position [771, 0]
